Goal: Find specific page/section: Find specific page/section

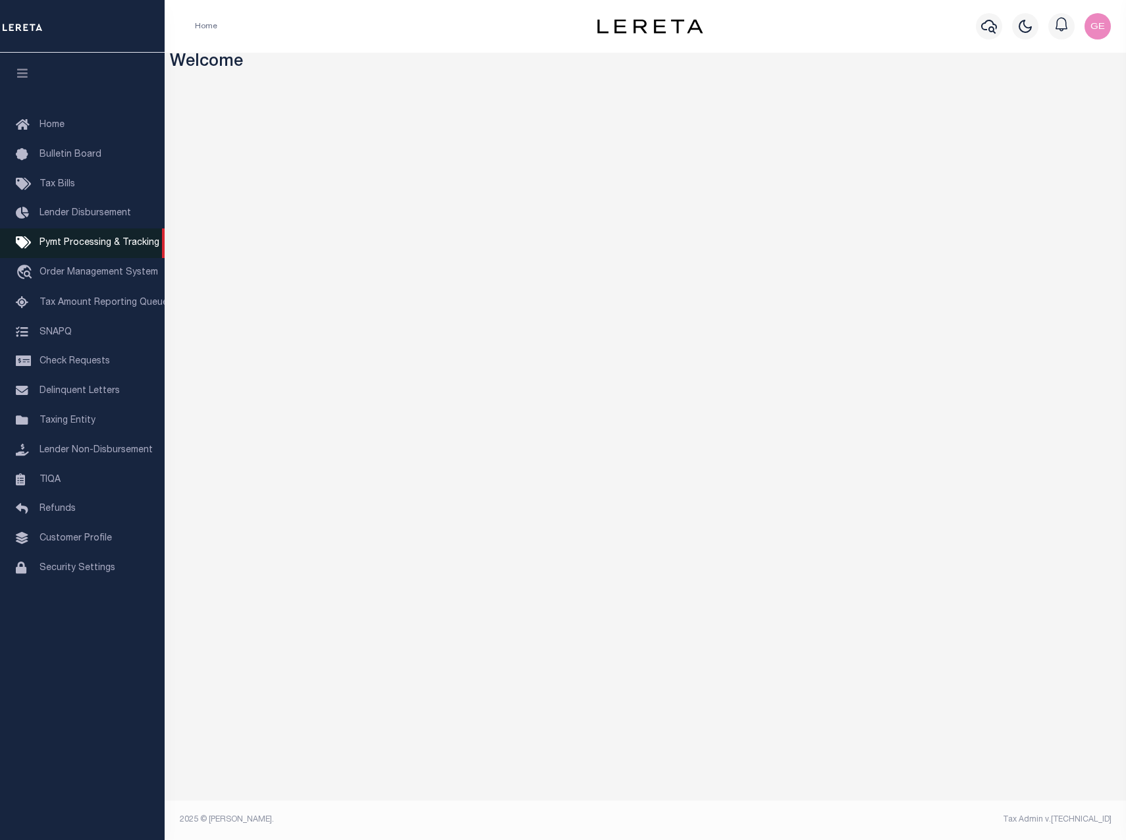
click at [80, 248] on span "Pymt Processing & Tracking" at bounding box center [100, 242] width 120 height 9
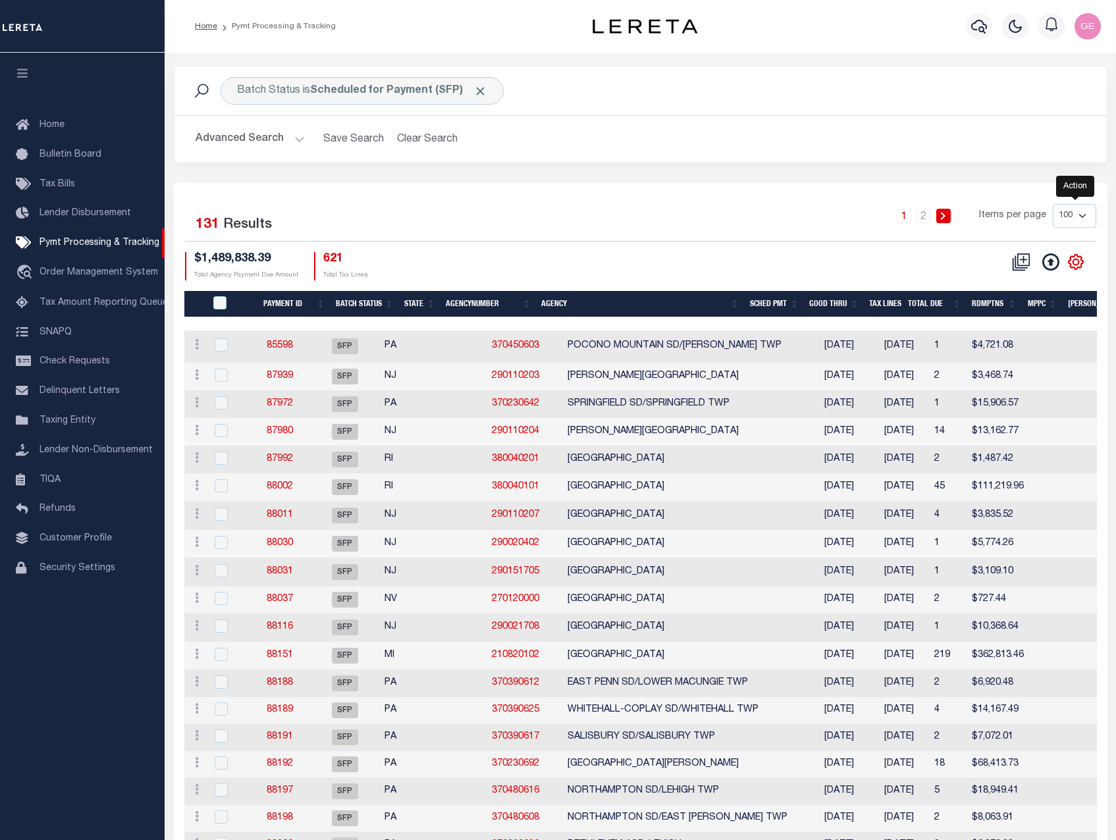
click at [1081, 268] on icon "" at bounding box center [1075, 262] width 14 height 14
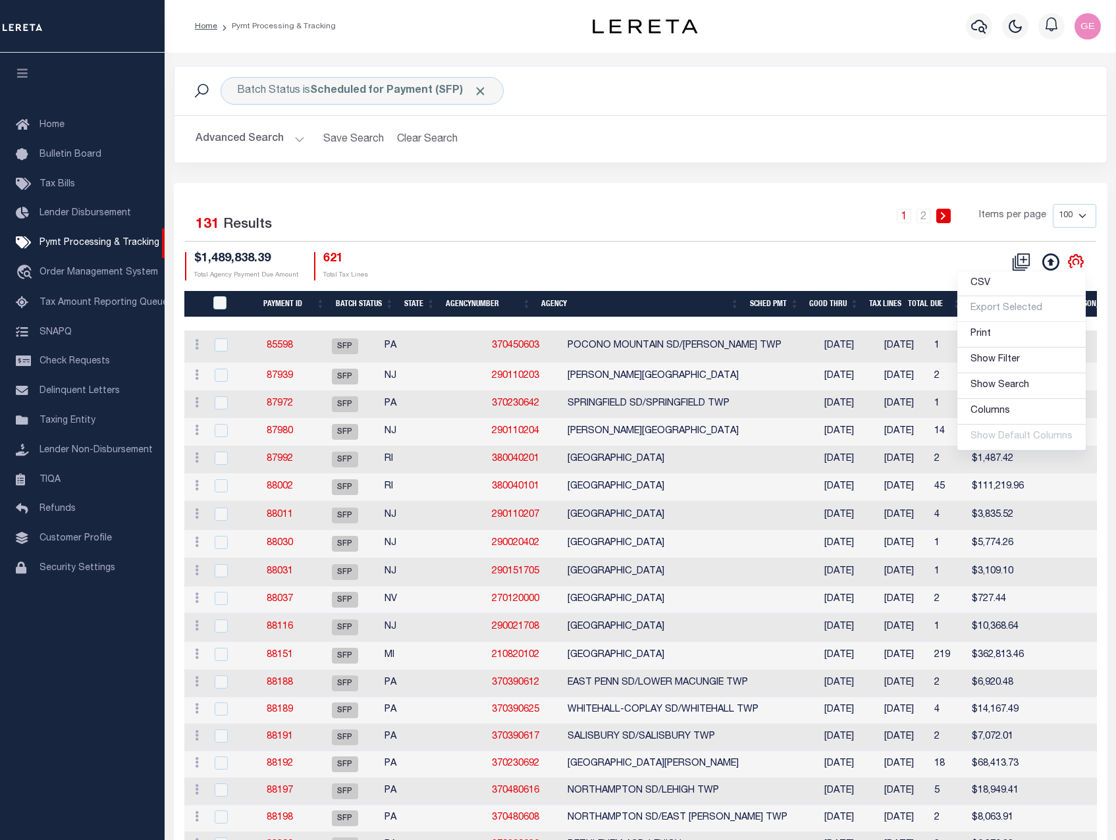
click at [1081, 271] on ul "CSV Export Selected Print Show Filter Show Search Columns 0: 1: PayeePmtBatchSt…" at bounding box center [1022, 361] width 130 height 180
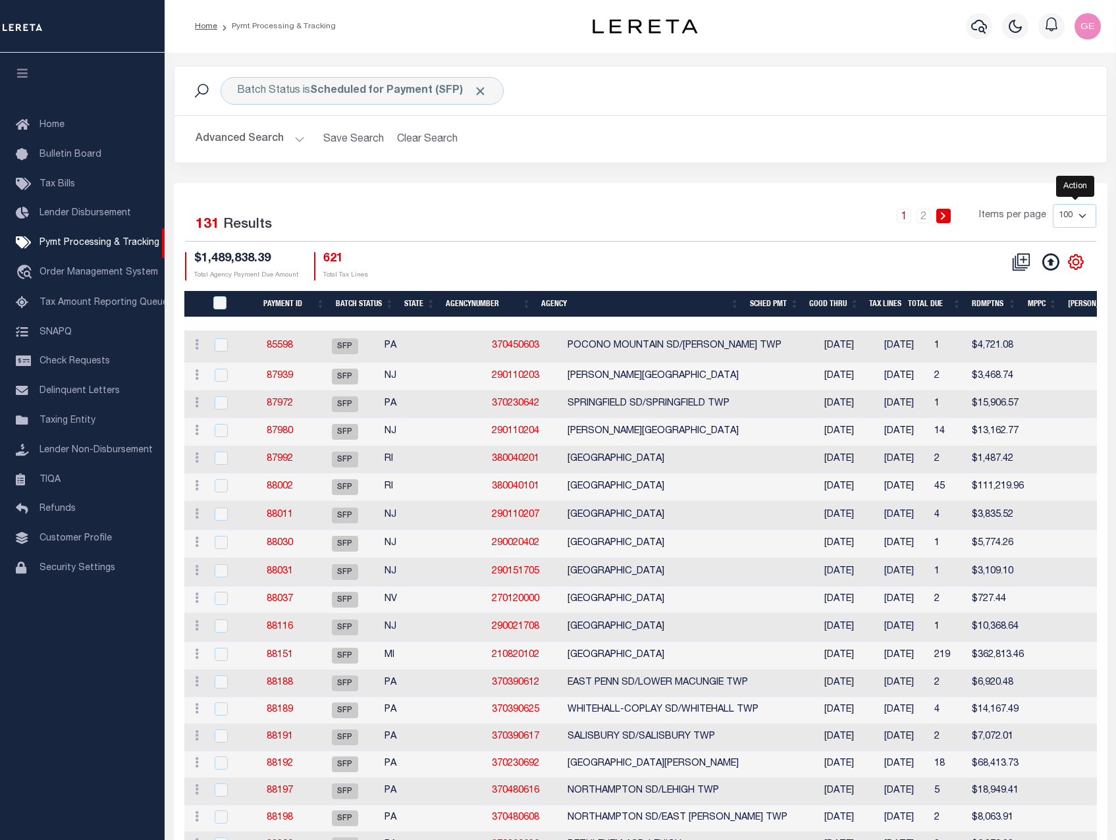
click at [1081, 268] on icon "" at bounding box center [1075, 262] width 14 height 14
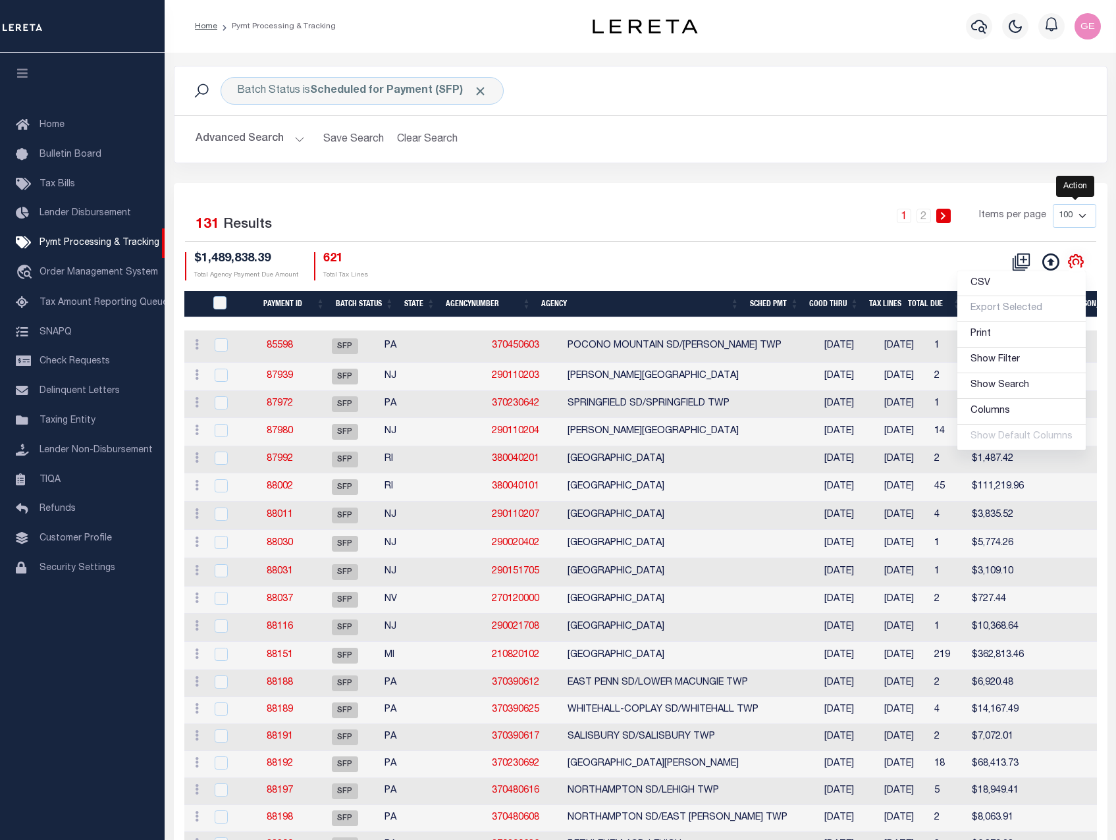
click at [1081, 271] on ul "CSV Export Selected Print Show Filter Show Search Columns 0: 1: PayeePmtBatchSt…" at bounding box center [1022, 361] width 130 height 180
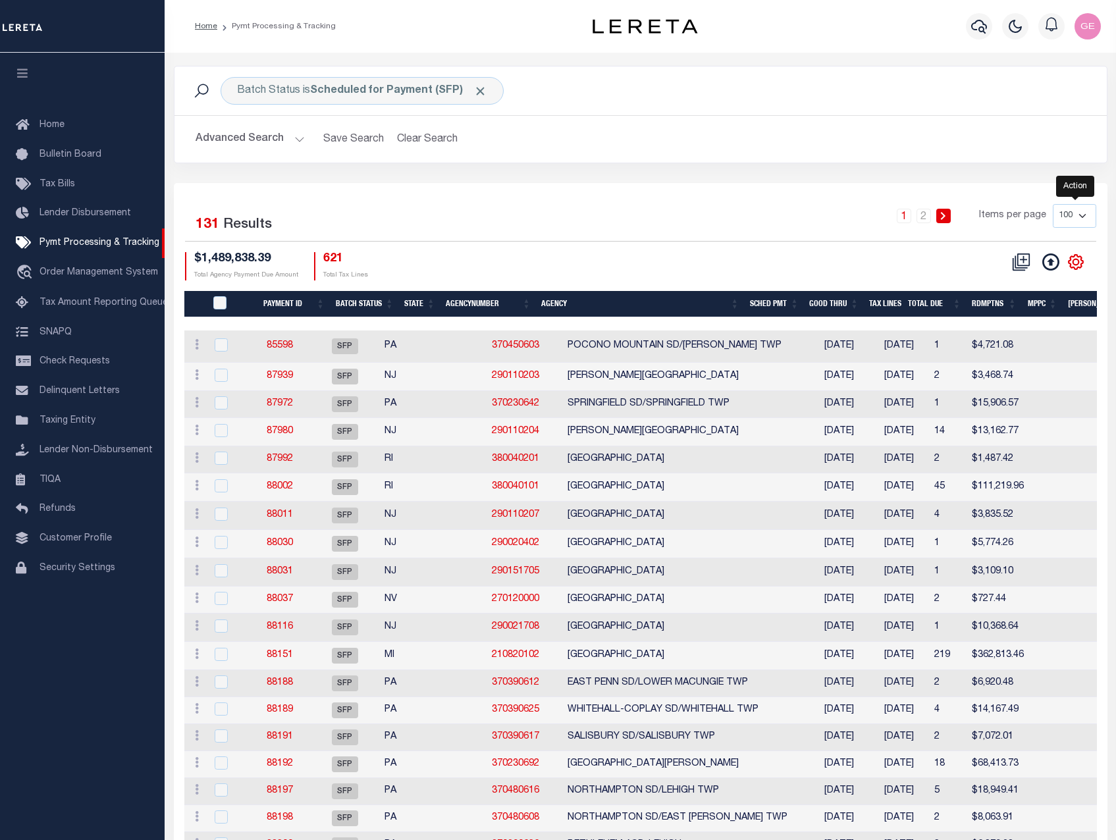
click at [1081, 268] on icon "" at bounding box center [1075, 262] width 14 height 14
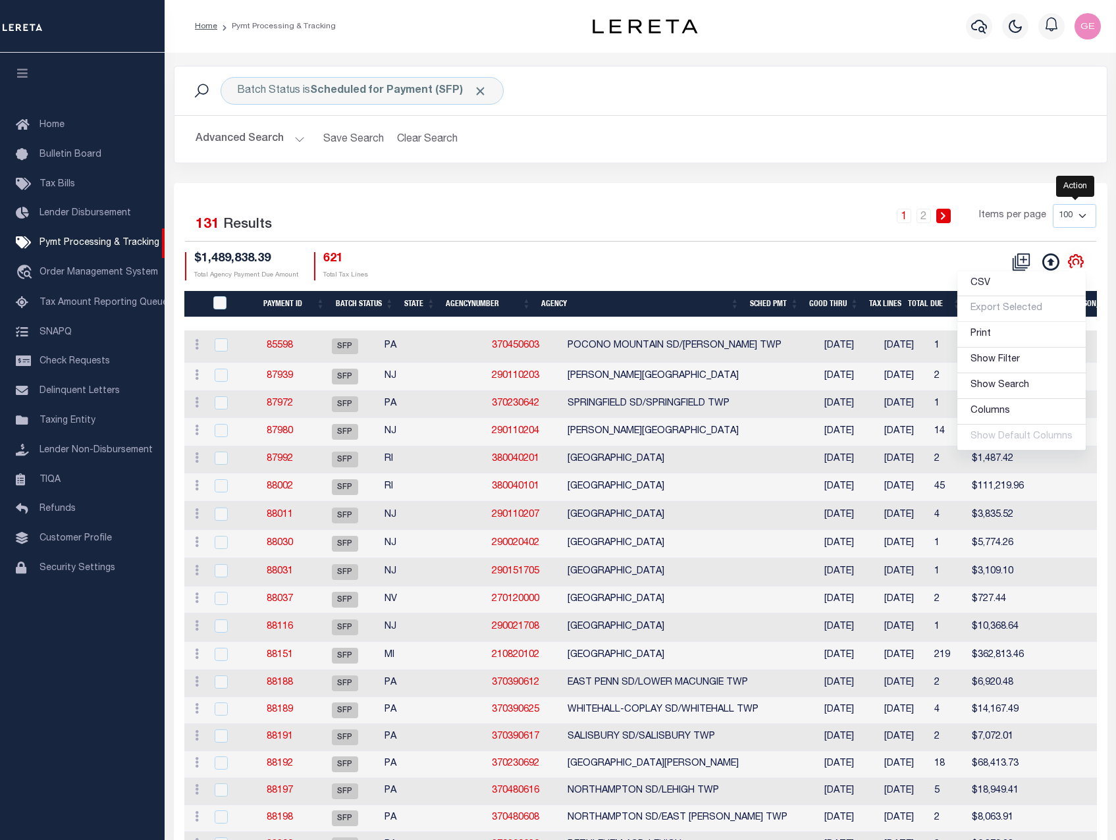
click at [1081, 271] on ul "CSV Export Selected Print Show Filter Show Search Columns 0: 1: PayeePmtBatchSt…" at bounding box center [1022, 361] width 130 height 180
